Goal: Transaction & Acquisition: Purchase product/service

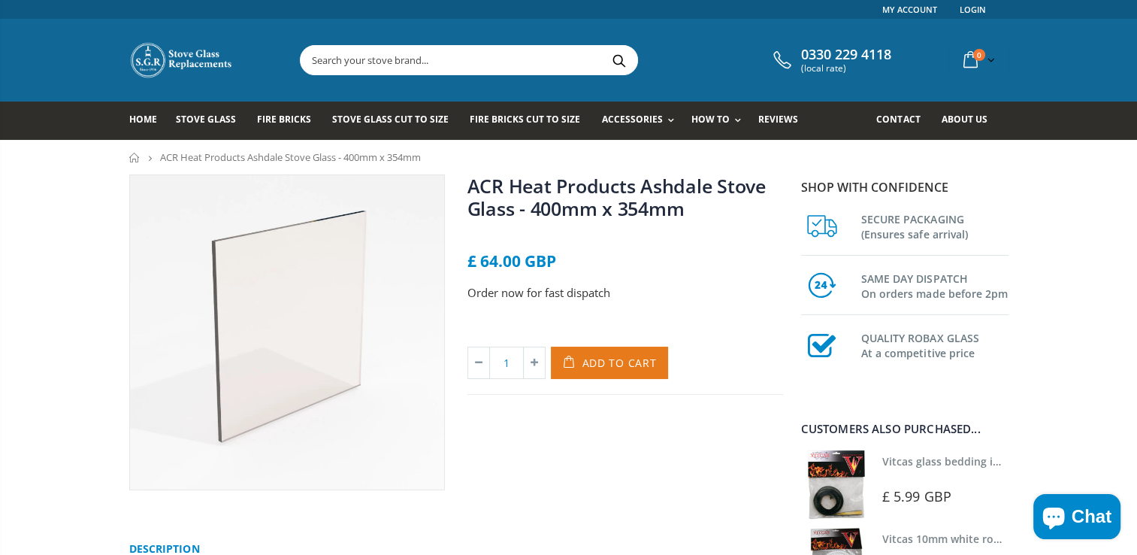
click at [630, 371] on button "Add to Cart" at bounding box center [610, 362] width 118 height 32
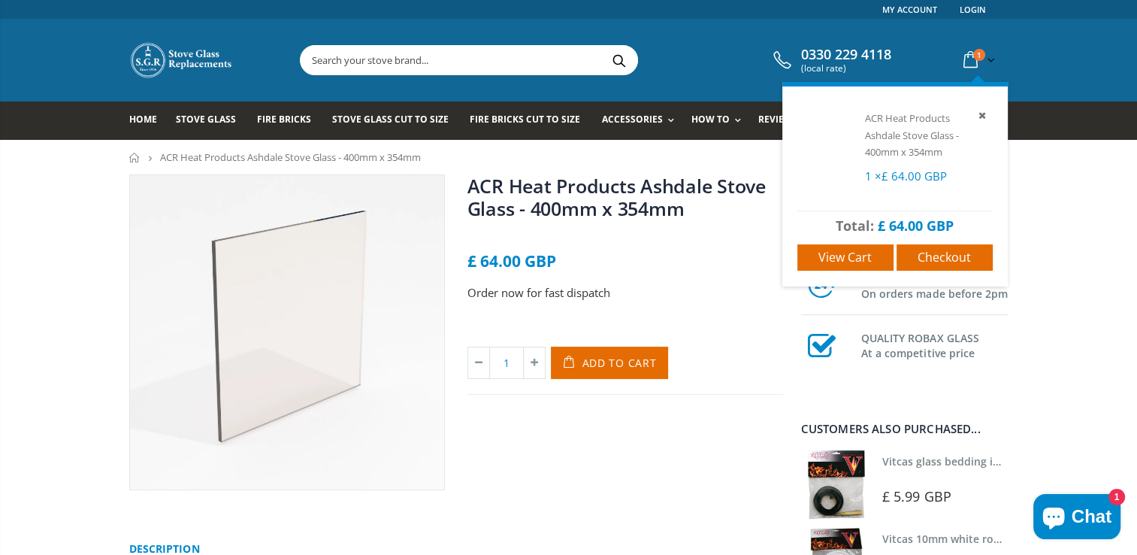
click at [971, 50] on icon at bounding box center [970, 60] width 26 height 27
click at [874, 255] on link "View cart" at bounding box center [845, 257] width 96 height 26
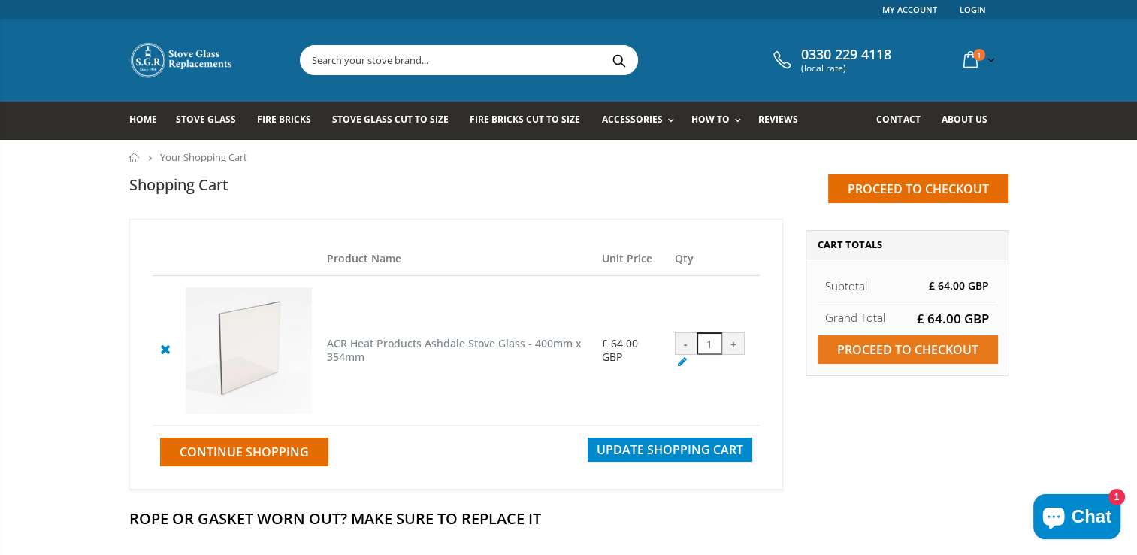
click at [883, 352] on input "Proceed to checkout" at bounding box center [908, 349] width 180 height 29
